Goal: Find contact information

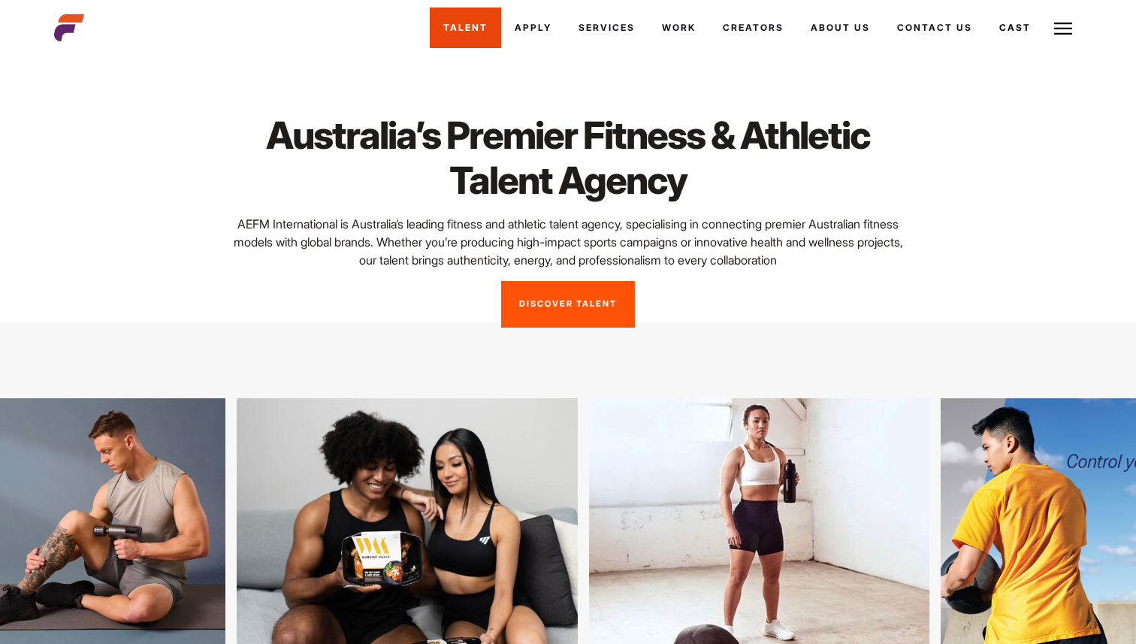
click at [461, 27] on link "Talent" at bounding box center [465, 28] width 71 height 41
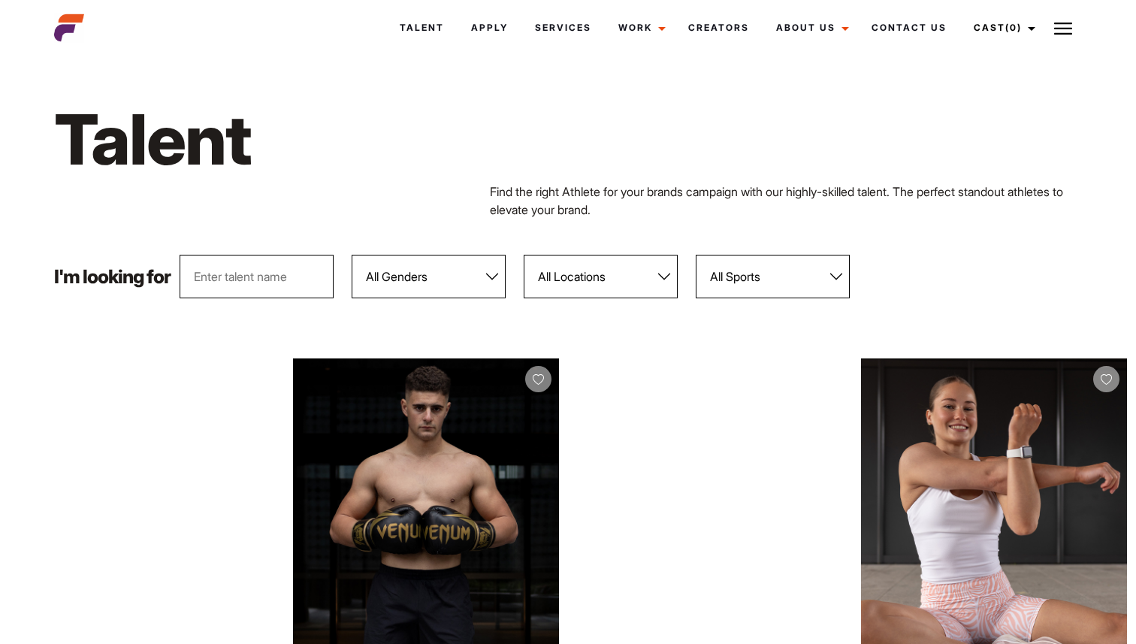
click at [791, 274] on select "All Sports 100 Meter Butterfly Acrobatics Aerial awareness Aerobics AFL Aflw Am…" at bounding box center [773, 277] width 154 height 44
select select "82"
click at [697, 255] on select "All Sports 100 Meter Butterfly Acrobatics Aerial awareness Aerobics AFL Aflw Am…" at bounding box center [773, 277] width 154 height 44
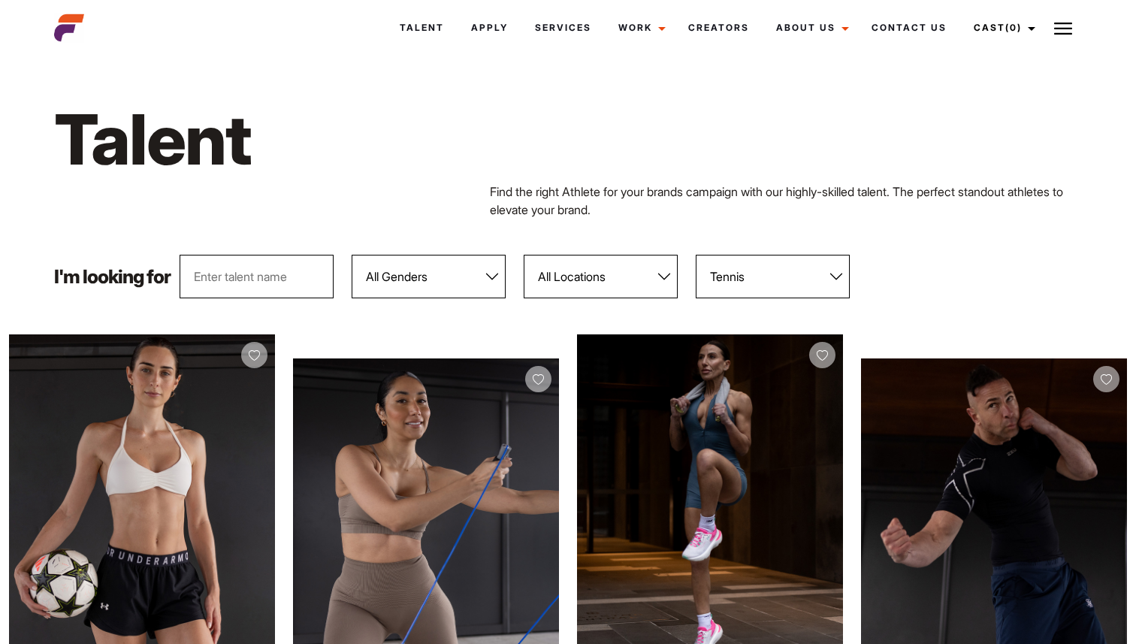
click at [644, 279] on select "All Locations Adelaide Brisbane Darwin Gold Coast Melbourne Perth Sunshine Coas…" at bounding box center [601, 277] width 154 height 44
select select "122"
click at [525, 255] on select "All Locations Adelaide Brisbane Darwin Gold Coast Melbourne Perth Sunshine Coas…" at bounding box center [601, 277] width 154 height 44
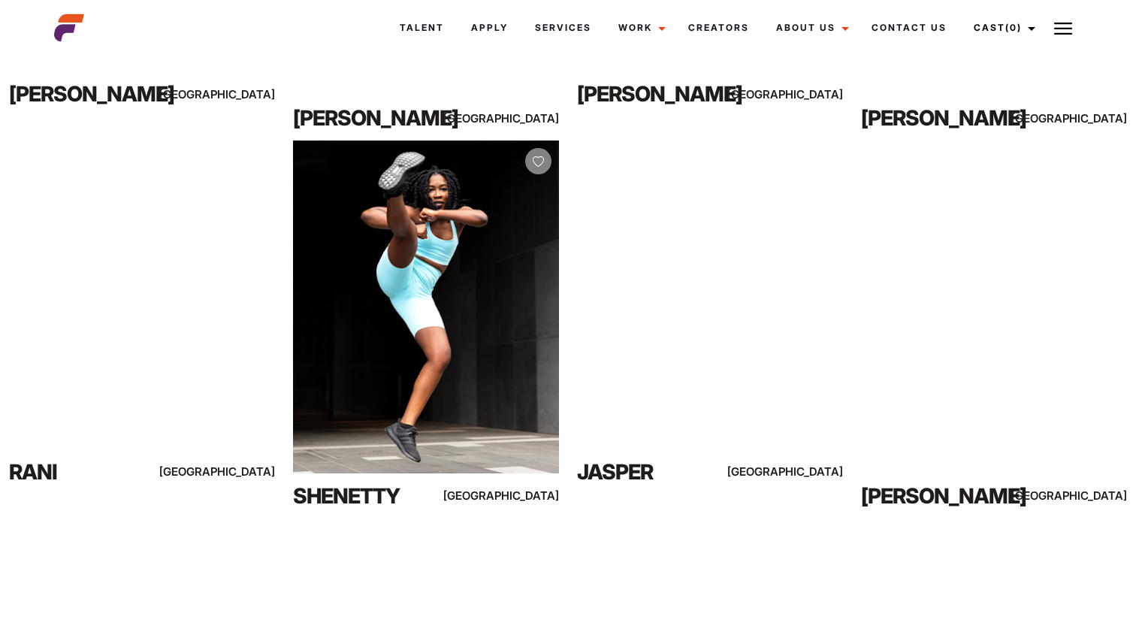
scroll to position [978, 0]
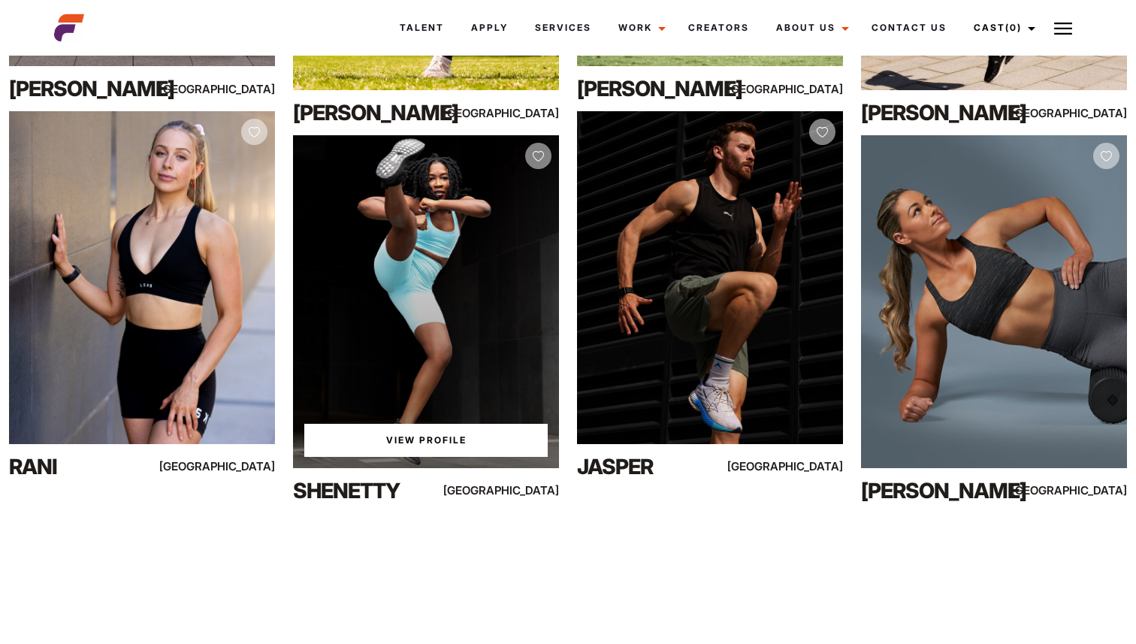
click at [443, 439] on link "View Profile" at bounding box center [425, 440] width 243 height 33
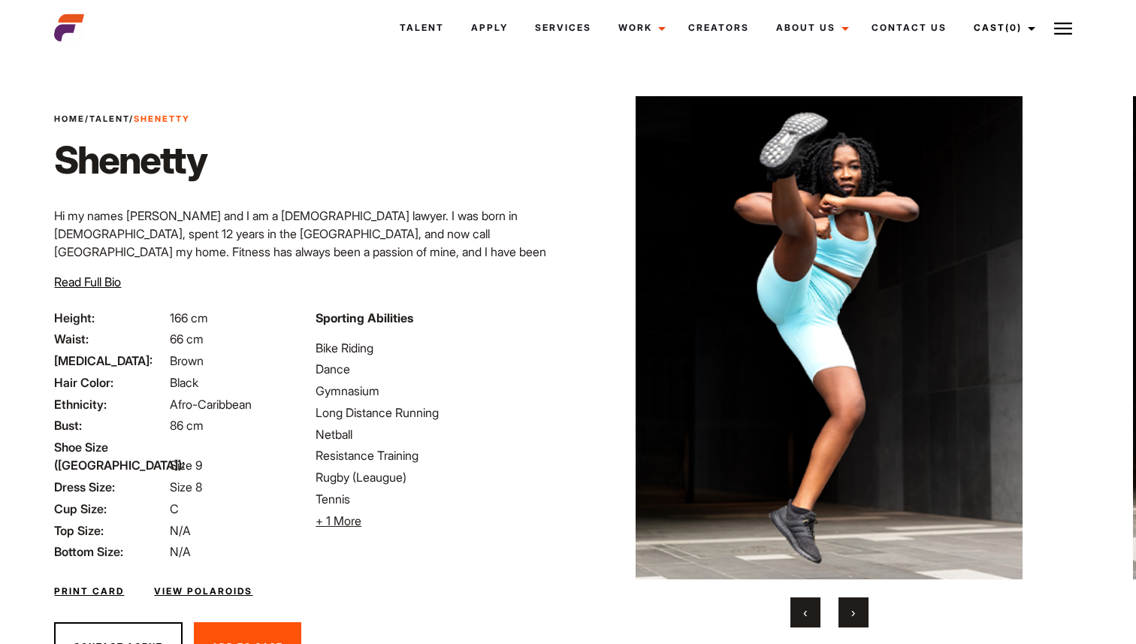
click at [121, 275] on span "Read Full Bio" at bounding box center [87, 281] width 67 height 15
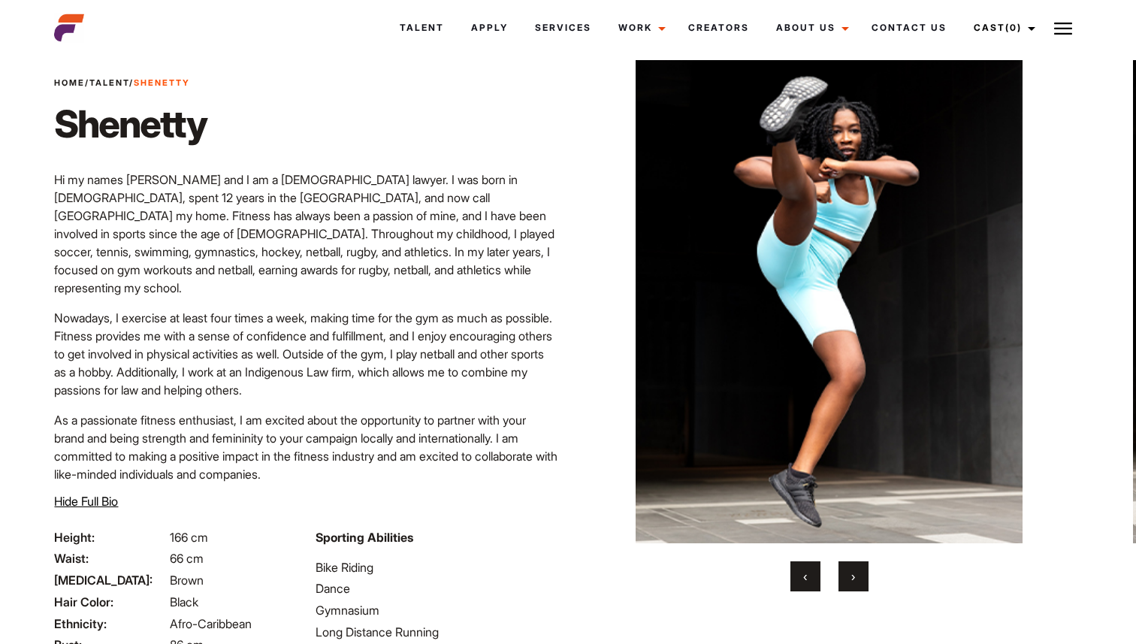
scroll to position [87, 0]
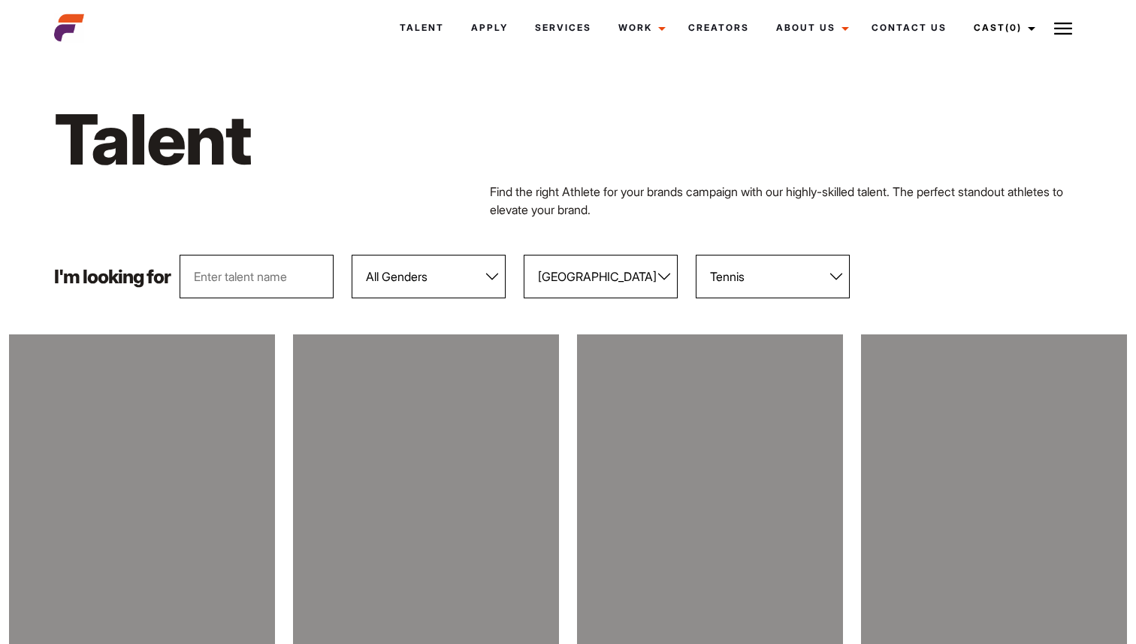
select select "122"
select select "82"
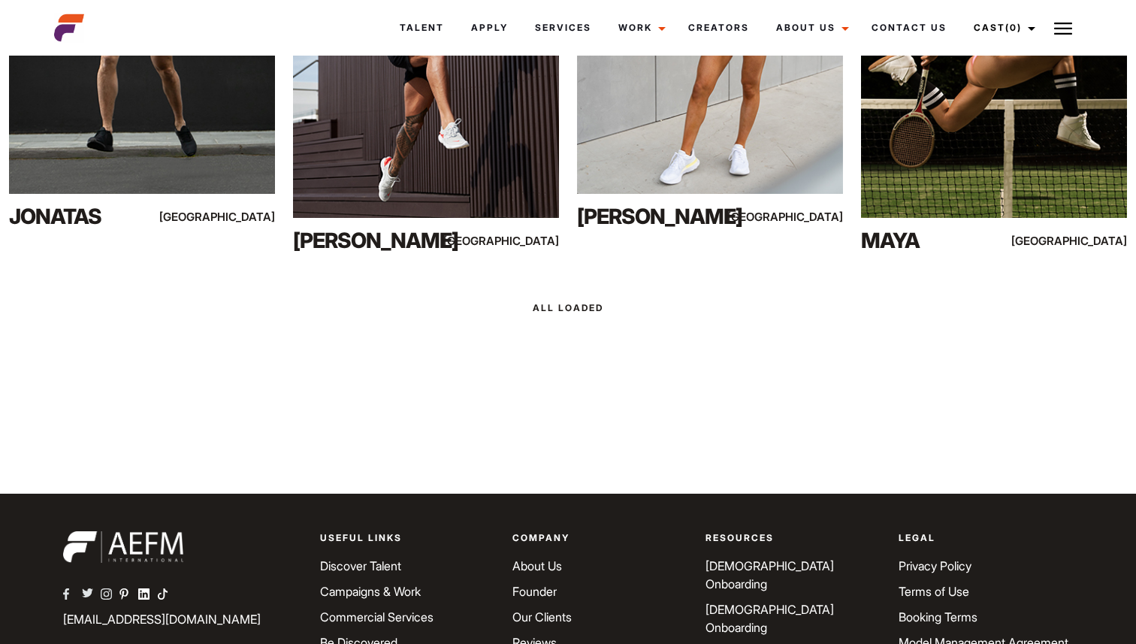
scroll to position [2440, 0]
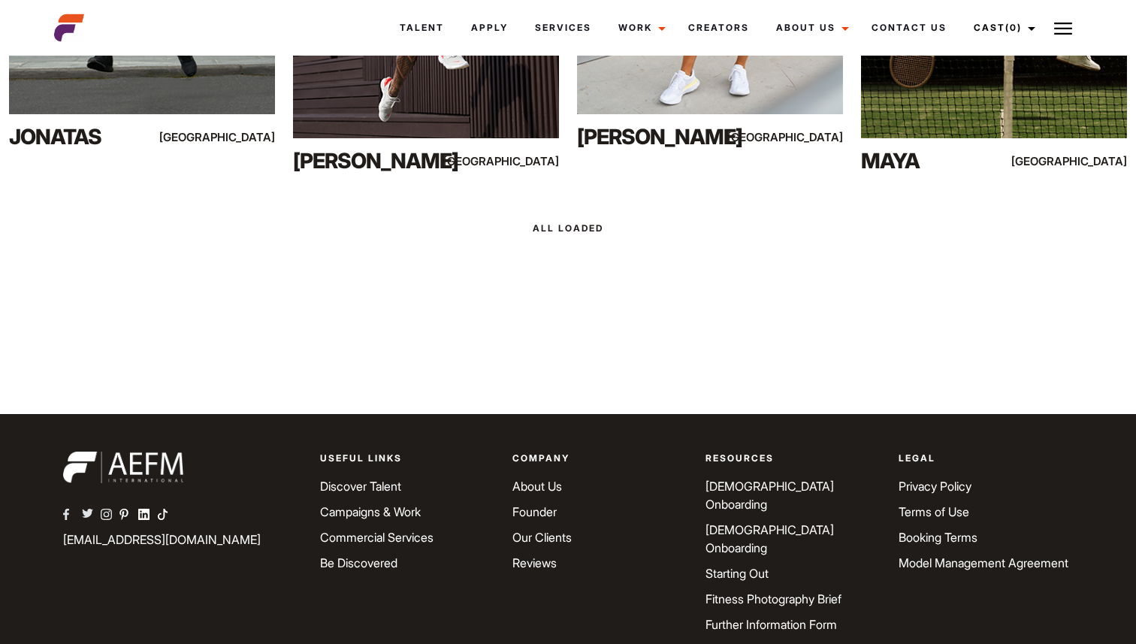
click at [593, 228] on div at bounding box center [568, 227] width 1136 height 41
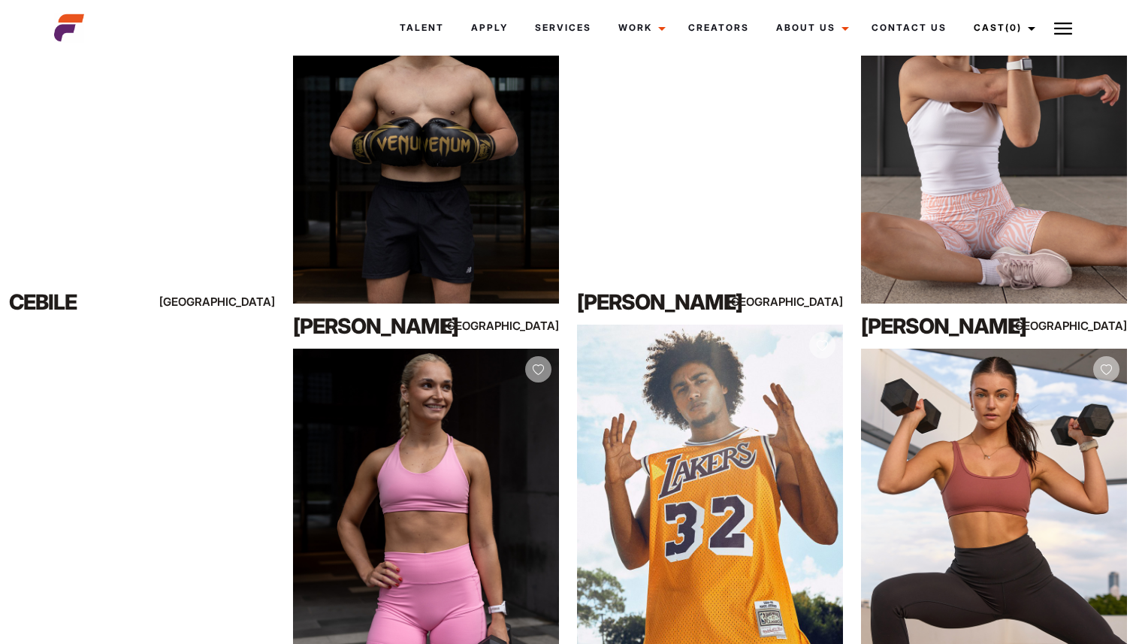
scroll to position [504, 0]
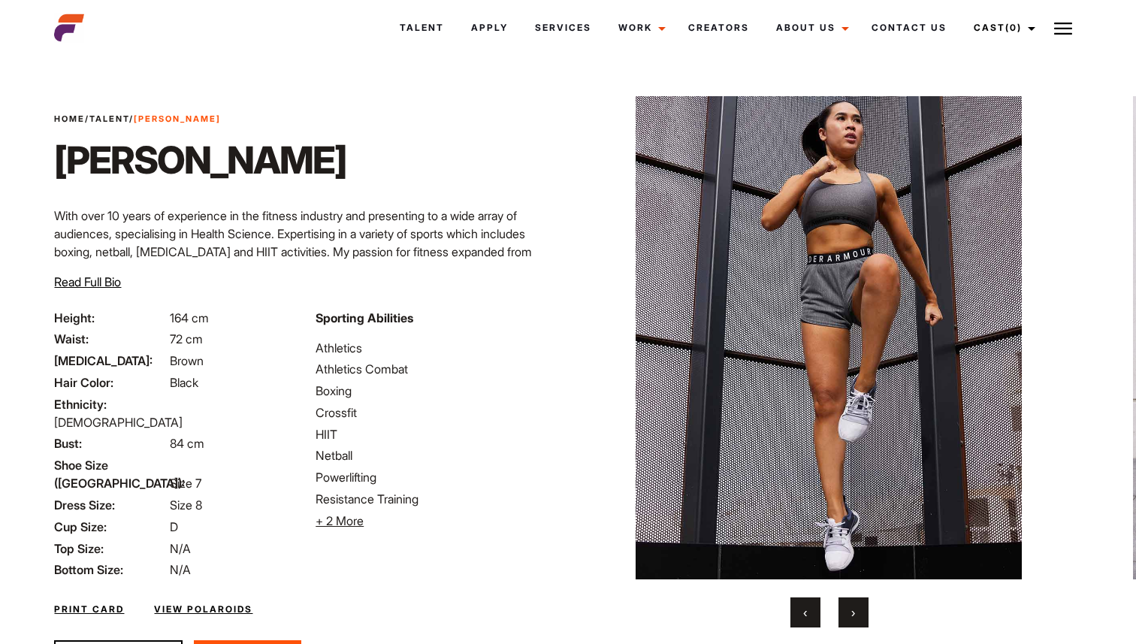
click at [348, 523] on span "+ 2 More" at bounding box center [339, 520] width 48 height 15
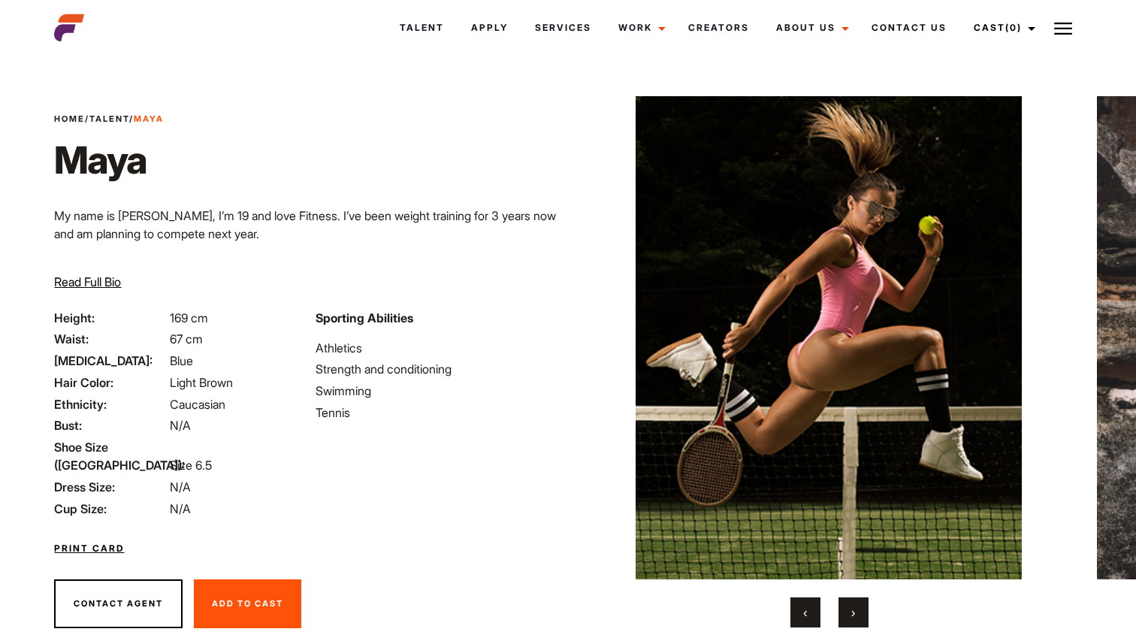
click at [859, 611] on button "›" at bounding box center [853, 612] width 30 height 30
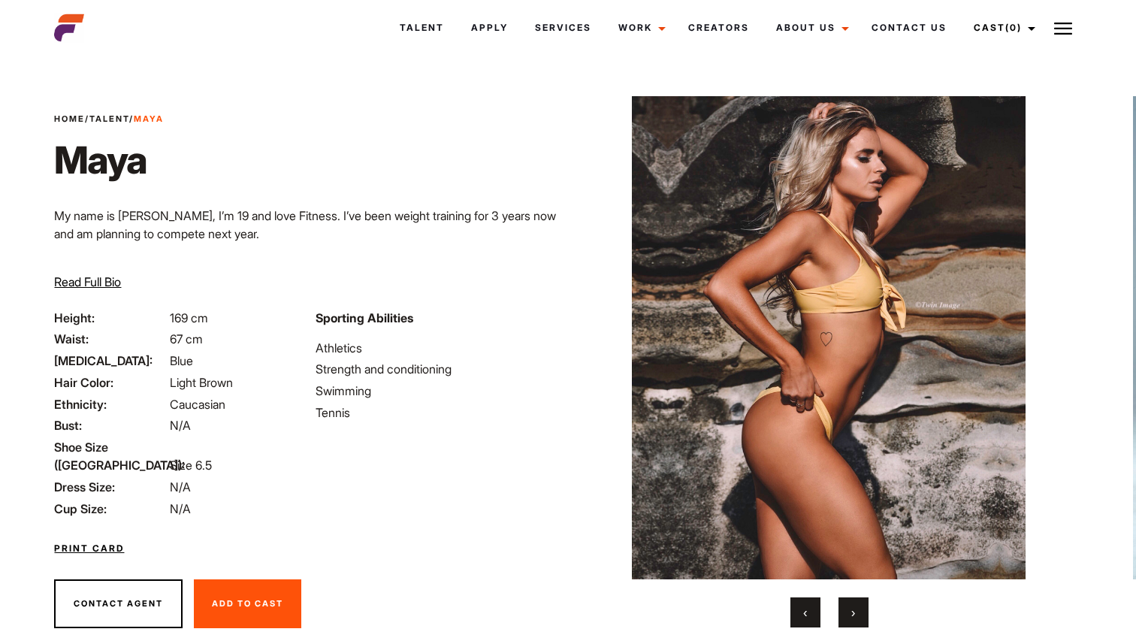
click at [859, 611] on button "›" at bounding box center [853, 612] width 30 height 30
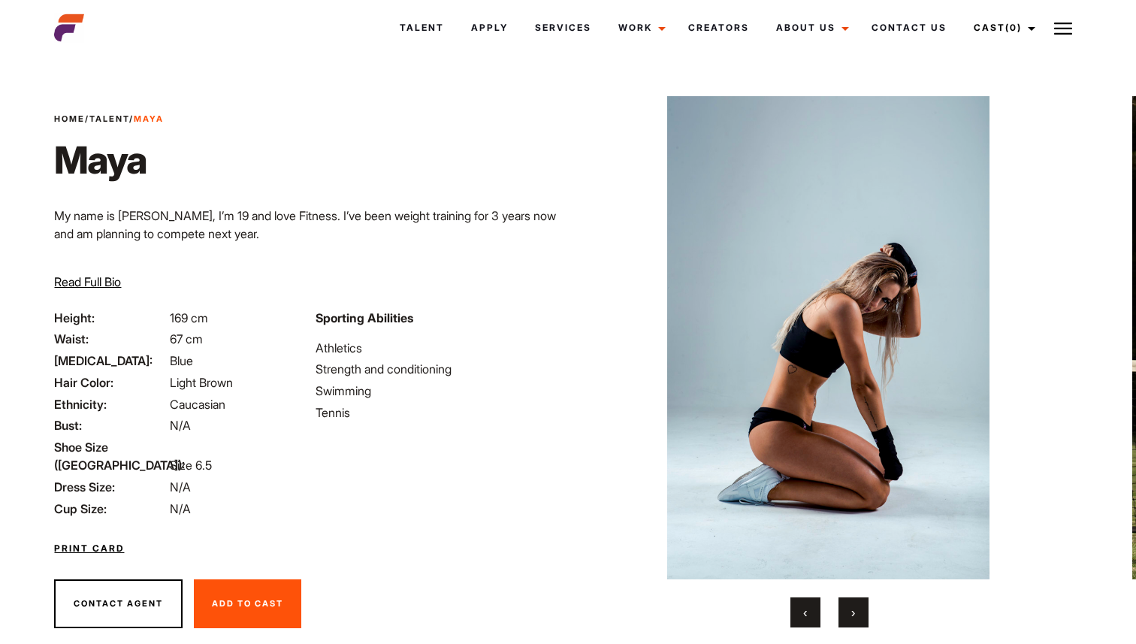
click at [859, 611] on button "›" at bounding box center [853, 612] width 30 height 30
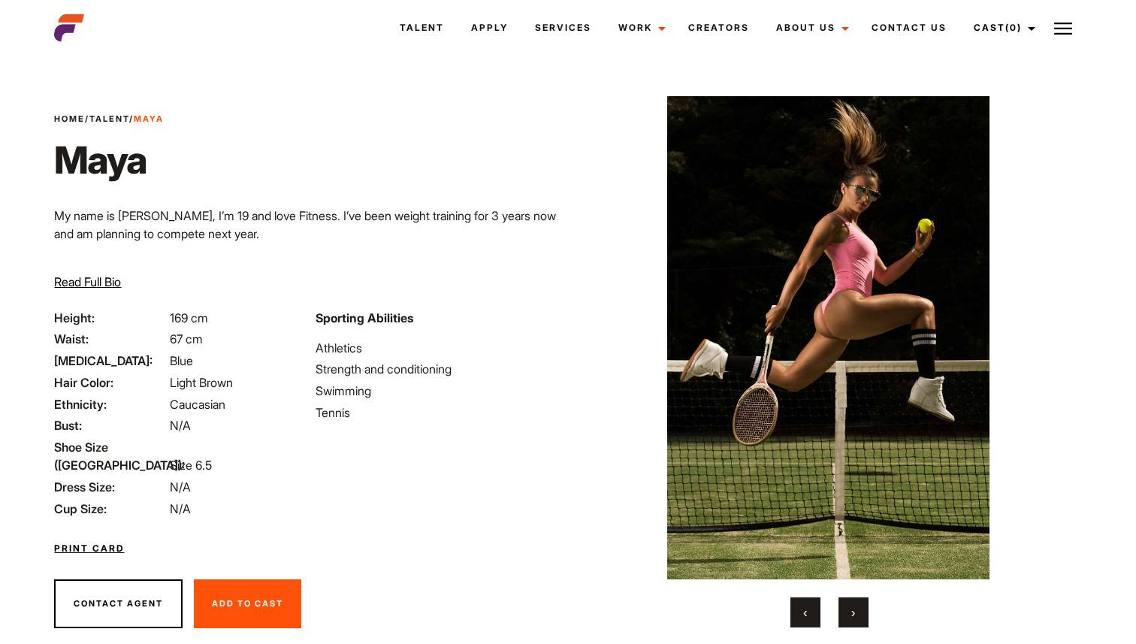
click at [859, 611] on button "›" at bounding box center [853, 612] width 30 height 30
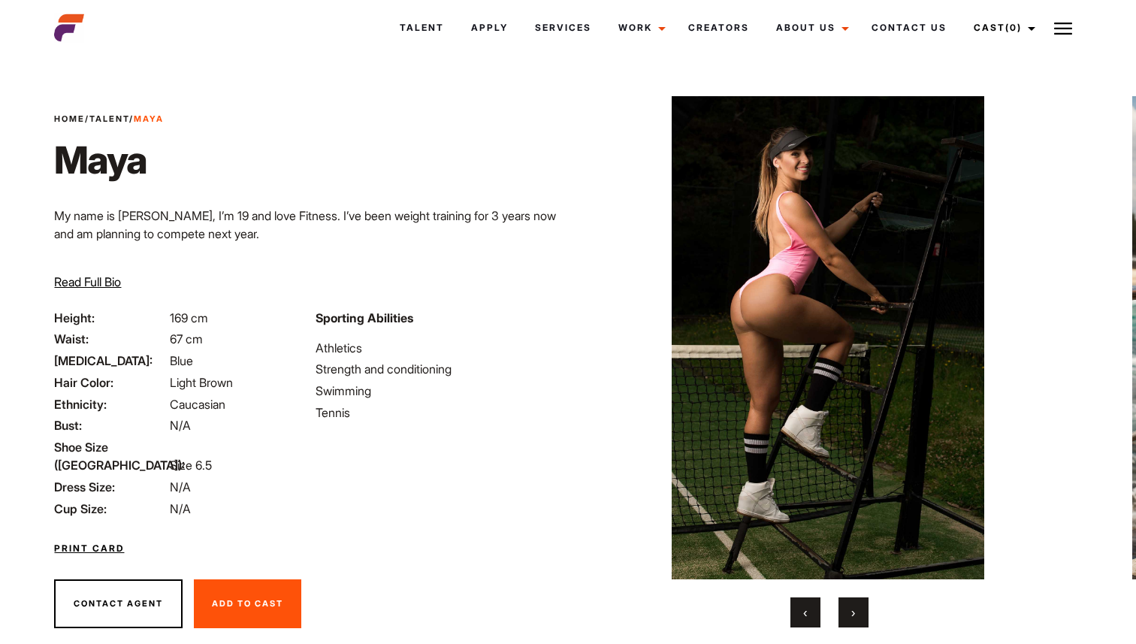
click at [859, 611] on button "›" at bounding box center [853, 612] width 30 height 30
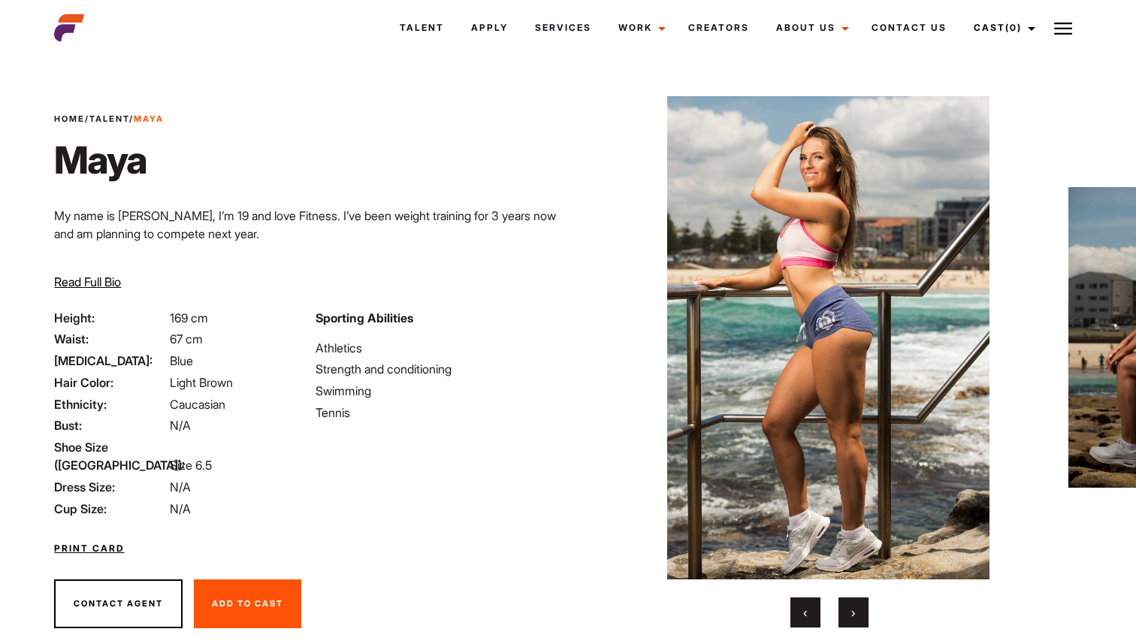
click at [859, 611] on button "›" at bounding box center [853, 612] width 30 height 30
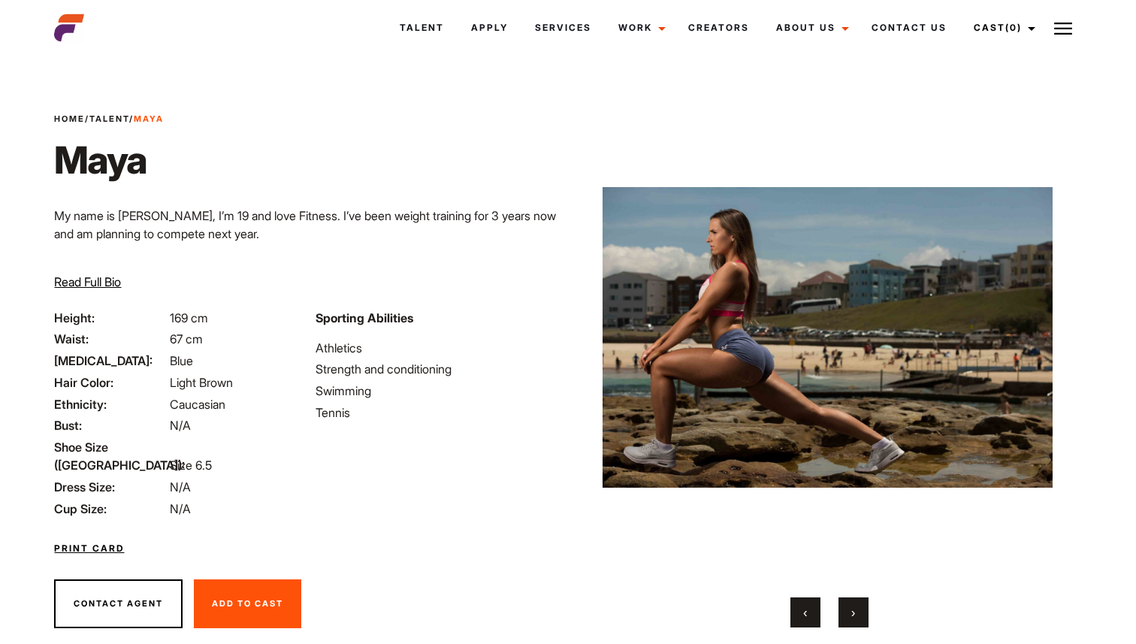
scroll to position [49, 0]
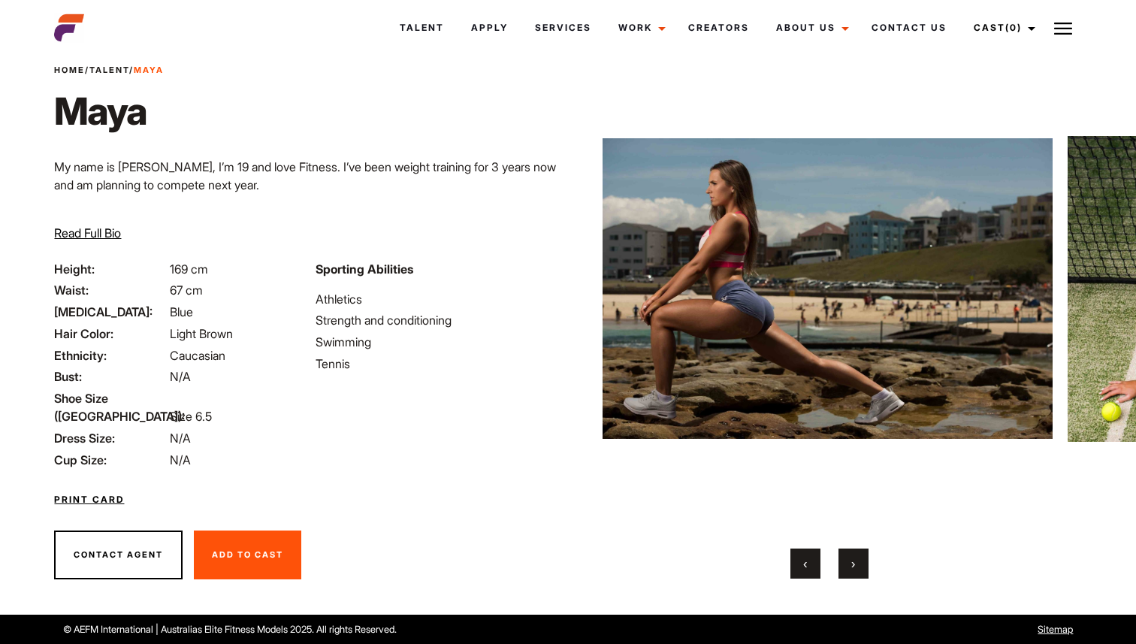
click at [1068, 40] on button at bounding box center [1063, 28] width 38 height 38
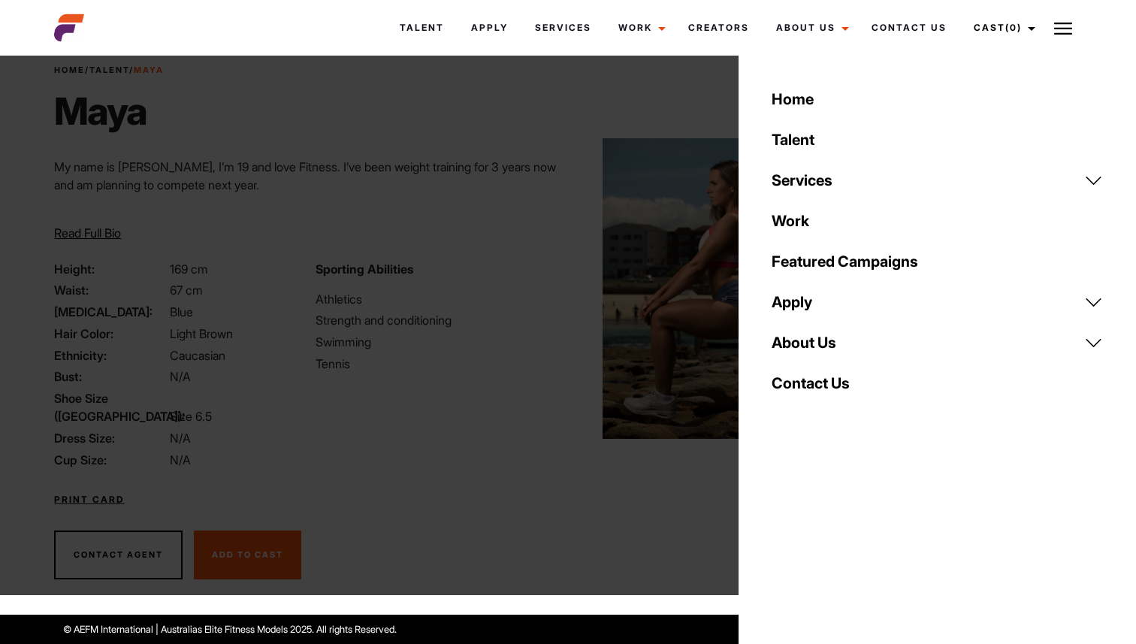
click at [880, 389] on link "Contact Us" at bounding box center [936, 383] width 349 height 41
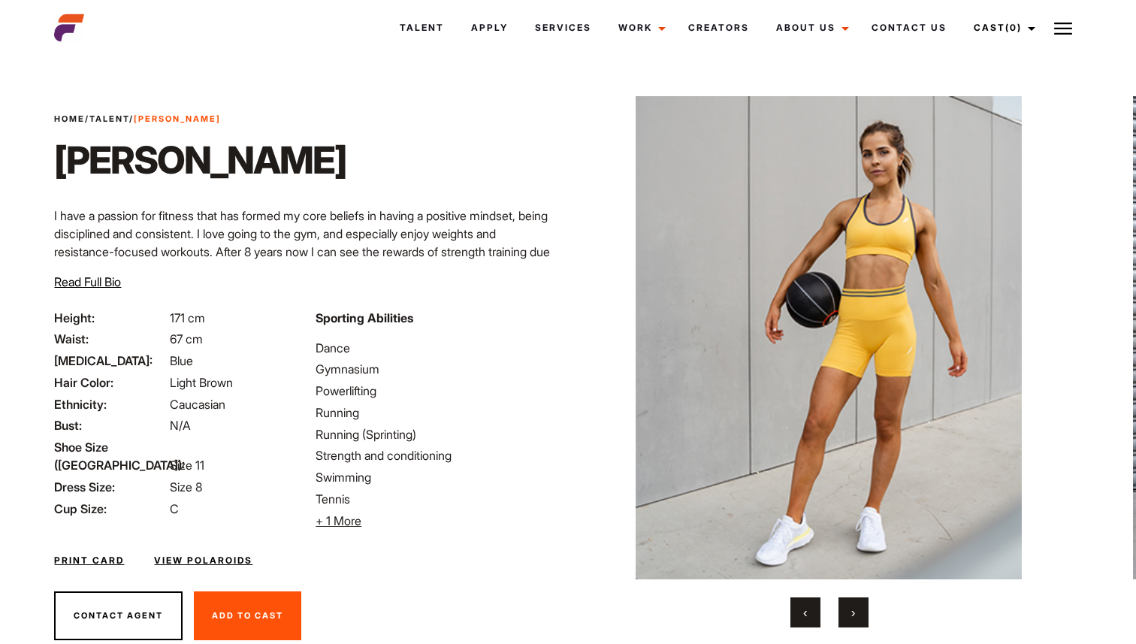
scroll to position [49, 0]
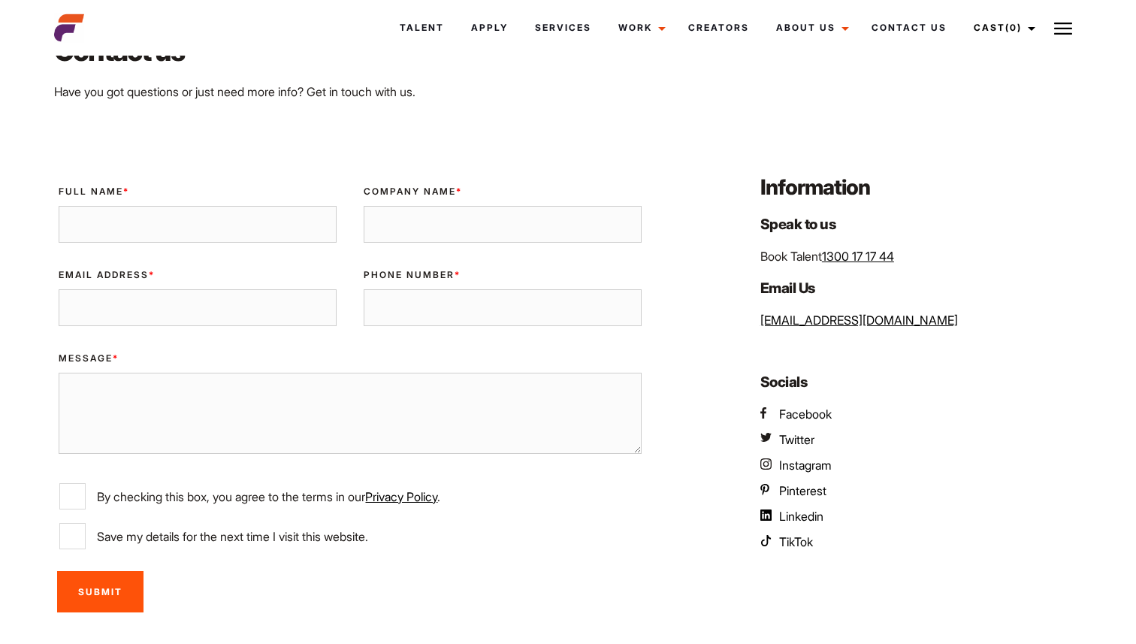
scroll to position [107, 0]
click at [817, 463] on span "Instagram" at bounding box center [805, 465] width 53 height 15
